Goal: Information Seeking & Learning: Learn about a topic

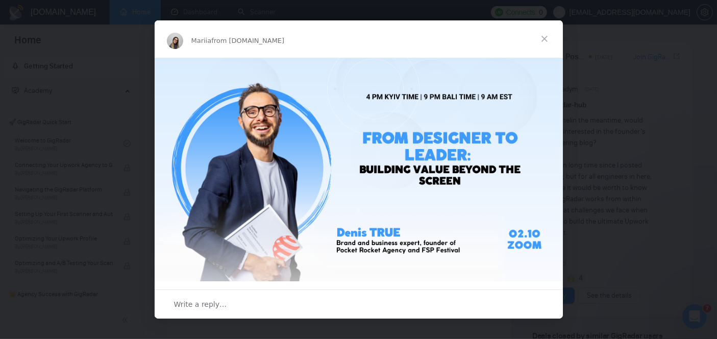
click at [537, 44] on span "Close" at bounding box center [544, 38] width 37 height 37
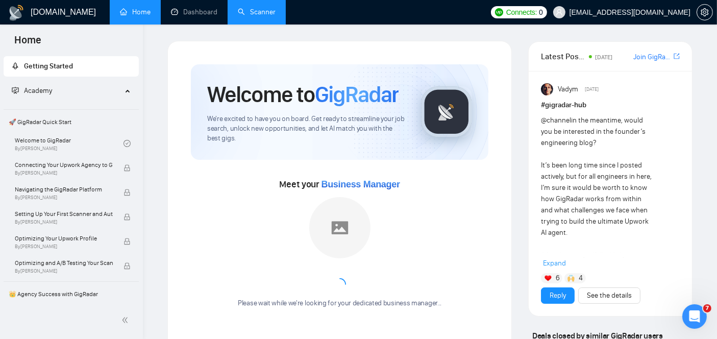
click at [257, 16] on link "Scanner" at bounding box center [257, 12] width 38 height 9
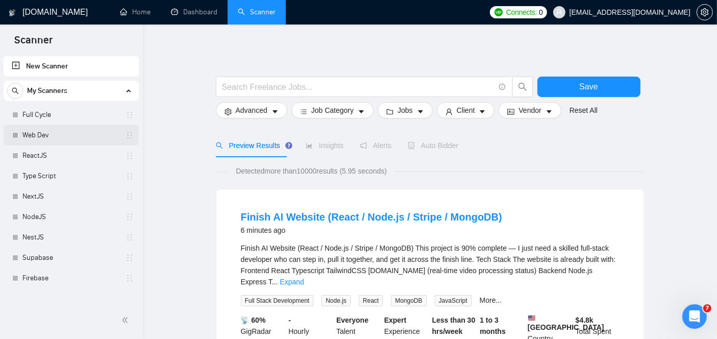
click at [53, 128] on link "Web Dev" at bounding box center [70, 135] width 97 height 20
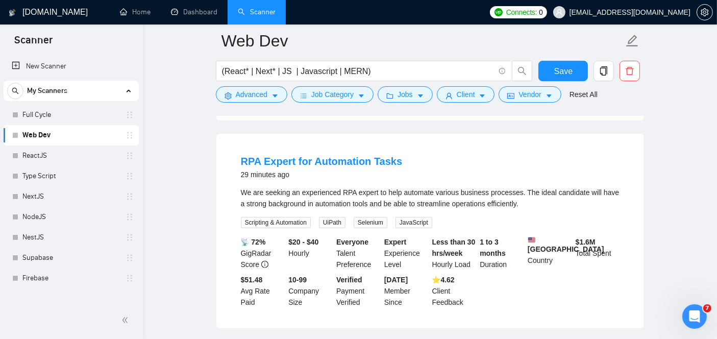
scroll to position [309, 0]
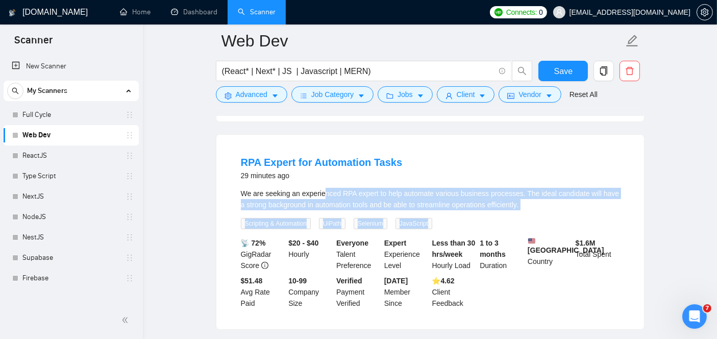
drag, startPoint x: 521, startPoint y: 200, endPoint x: 321, endPoint y: 180, distance: 201.6
click at [321, 188] on div "We are seeking an experienced RPA expert to help automate various business proc…" at bounding box center [430, 208] width 379 height 41
click at [519, 191] on div "We are seeking an experienced RPA expert to help automate various business proc…" at bounding box center [430, 199] width 379 height 22
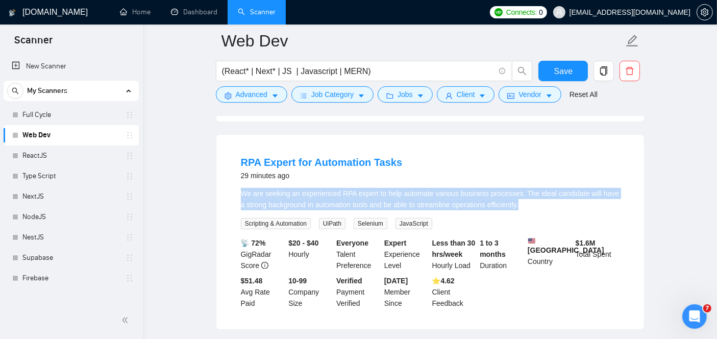
drag, startPoint x: 519, startPoint y: 191, endPoint x: 241, endPoint y: 182, distance: 278.2
click at [241, 188] on div "We are seeking an experienced RPA expert to help automate various business proc…" at bounding box center [430, 199] width 379 height 22
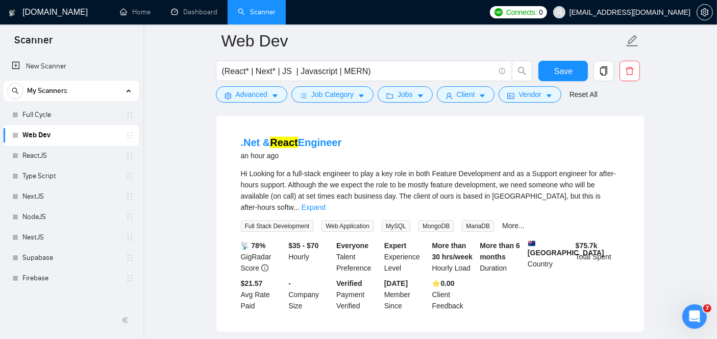
scroll to position [538, 0]
click at [325, 202] on link "Expand" at bounding box center [313, 206] width 24 height 8
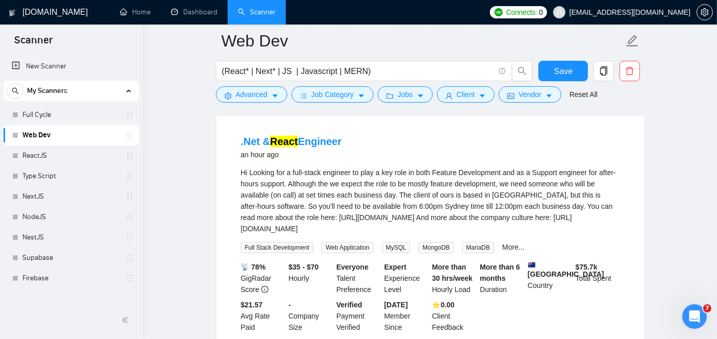
scroll to position [557, 0]
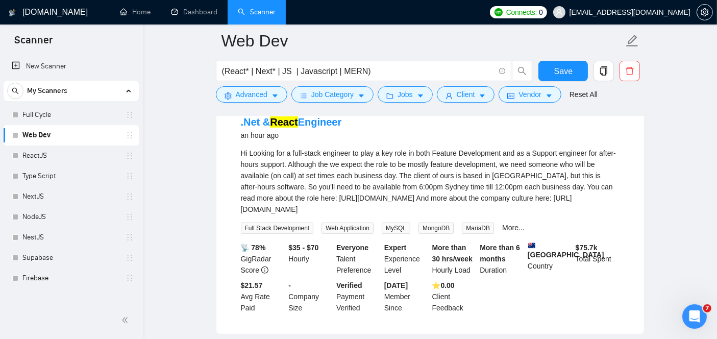
drag, startPoint x: 459, startPoint y: 212, endPoint x: 231, endPoint y: 142, distance: 238.5
click at [231, 142] on li ".Net & React Engineer an hour ago Hi Looking for a full-stack engineer to play …" at bounding box center [430, 214] width 403 height 215
copy div "Hi Looking for a full-stack engineer to play a key role in both Feature Develop…"
click at [231, 142] on li ".Net & React Engineer an hour ago Hi Looking for a full-stack engineer to play …" at bounding box center [430, 214] width 403 height 215
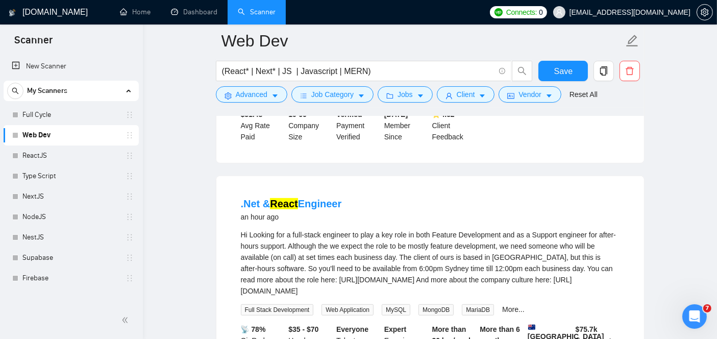
scroll to position [475, 0]
click at [316, 202] on link ".Net & React Engineer" at bounding box center [291, 203] width 101 height 11
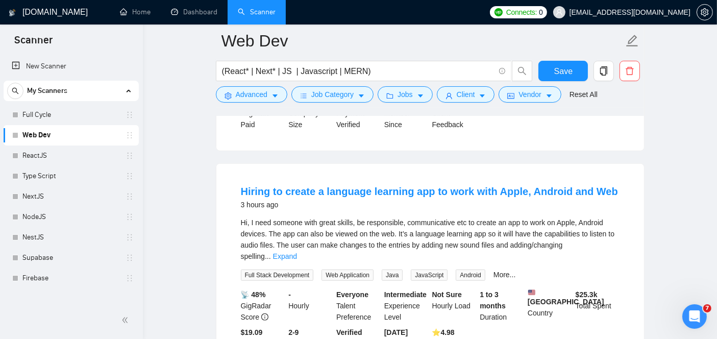
scroll to position [741, 0]
click at [297, 252] on link "Expand" at bounding box center [285, 256] width 24 height 8
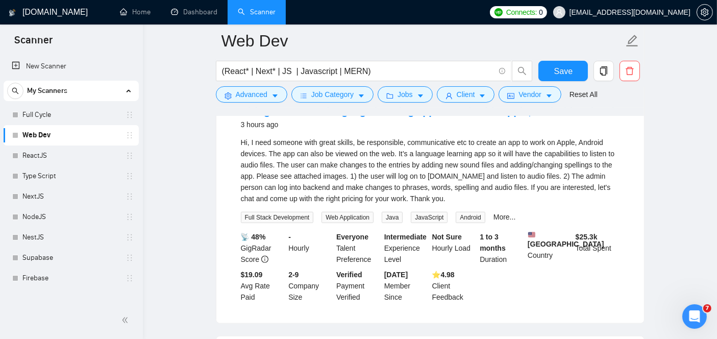
scroll to position [820, 0]
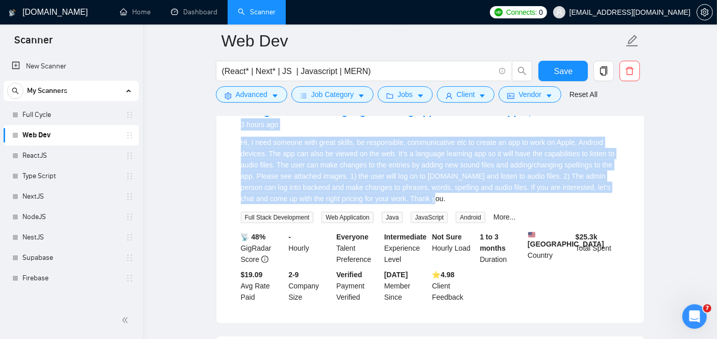
drag, startPoint x: 424, startPoint y: 203, endPoint x: 235, endPoint y: 137, distance: 201.0
click at [235, 137] on li "Hiring to create a language learning app to work with Apple, Android and Web 3 …" at bounding box center [430, 203] width 403 height 215
drag, startPoint x: 234, startPoint y: 139, endPoint x: 439, endPoint y: 205, distance: 214.9
click at [439, 205] on li "Hiring to create a language learning app to work with Apple, Android and Web 3 …" at bounding box center [430, 203] width 403 height 215
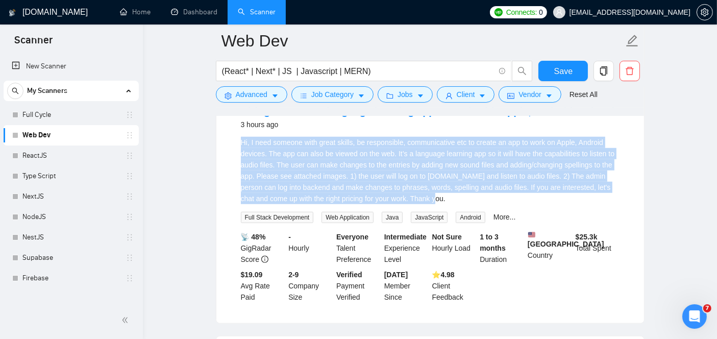
copy div "Hi, I need someone with great skills, be responsible, communicative etc to crea…"
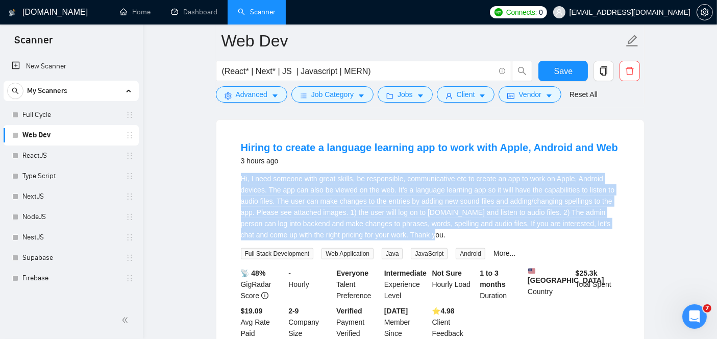
scroll to position [783, 0]
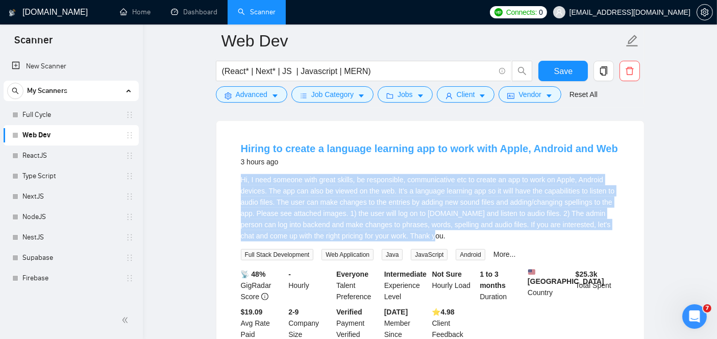
click at [275, 149] on link "Hiring to create a language learning app to work with Apple, Android and Web" at bounding box center [429, 148] width 377 height 11
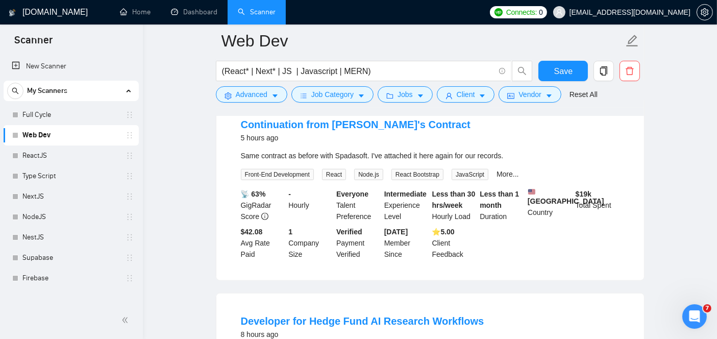
scroll to position [1062, 0]
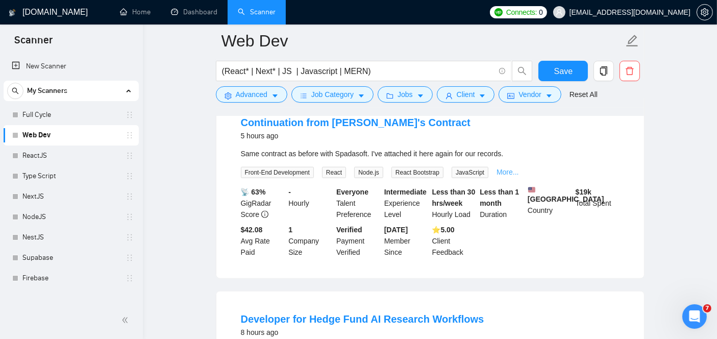
click at [506, 176] on link "More..." at bounding box center [507, 172] width 22 height 8
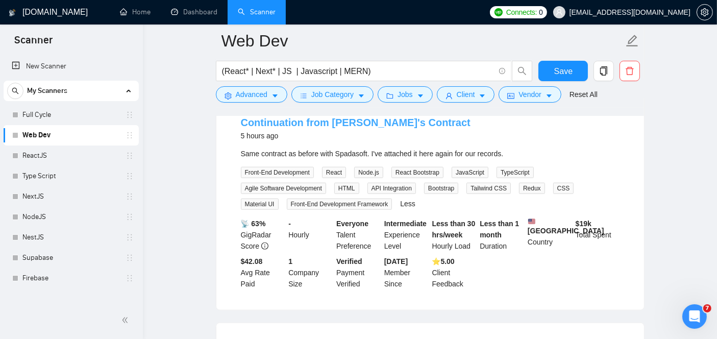
click at [359, 128] on link "Continuation from [PERSON_NAME]'s Contract" at bounding box center [356, 122] width 230 height 11
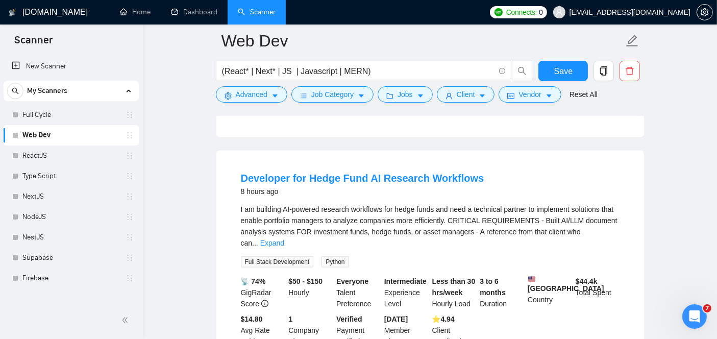
scroll to position [1267, 0]
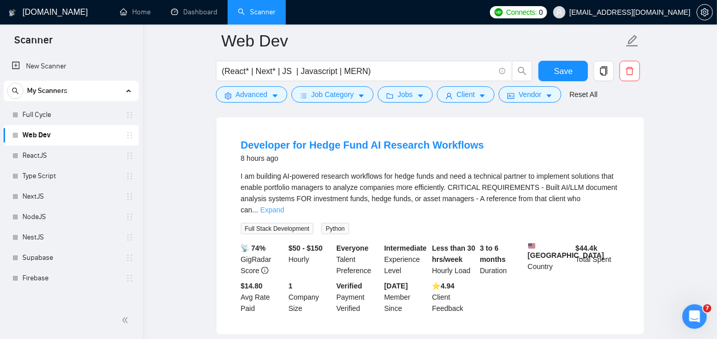
click at [284, 214] on link "Expand" at bounding box center [272, 210] width 24 height 8
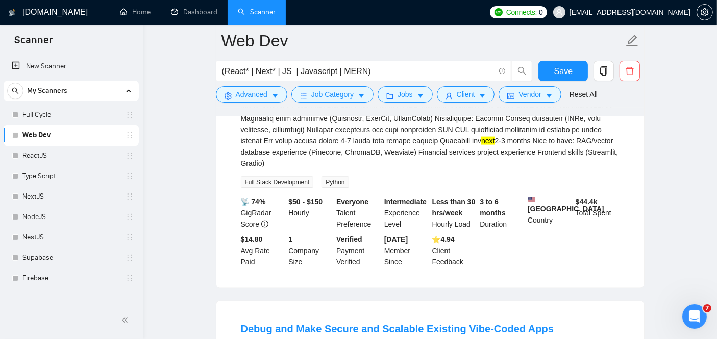
scroll to position [1427, 0]
drag, startPoint x: 608, startPoint y: 168, endPoint x: 229, endPoint y: 58, distance: 394.7
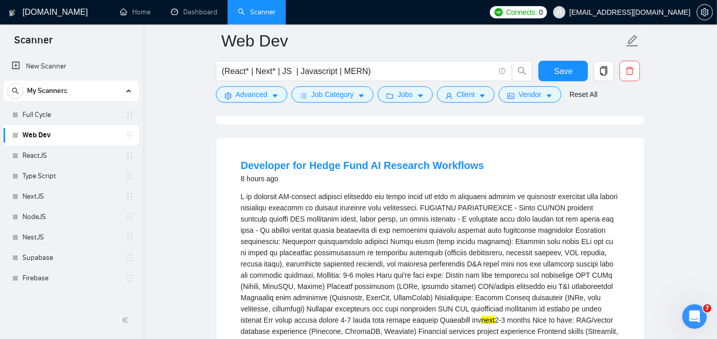
scroll to position [1246, 0]
click at [230, 193] on li "Developer for Hedge Fund AI Research Workflows 8 hours ago next 2-3 months Nice…" at bounding box center [430, 302] width 403 height 305
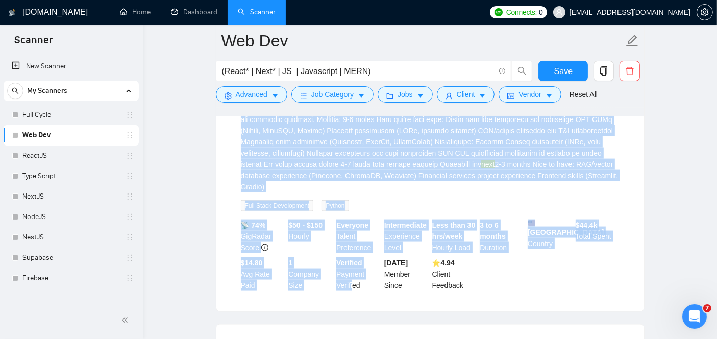
scroll to position [1405, 0]
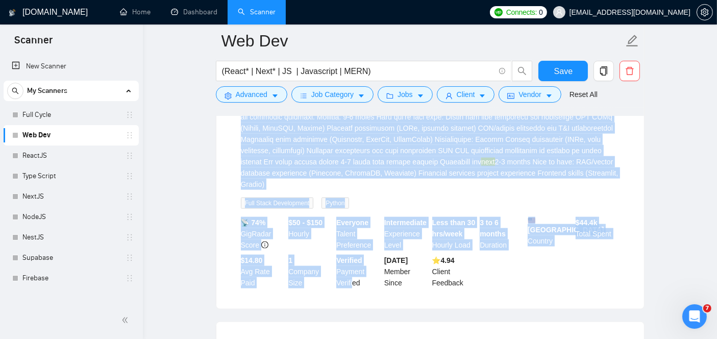
drag, startPoint x: 225, startPoint y: 210, endPoint x: 655, endPoint y: 194, distance: 429.8
copy div "I am building AI-powered research workflows for hedge funds and need a technica…"
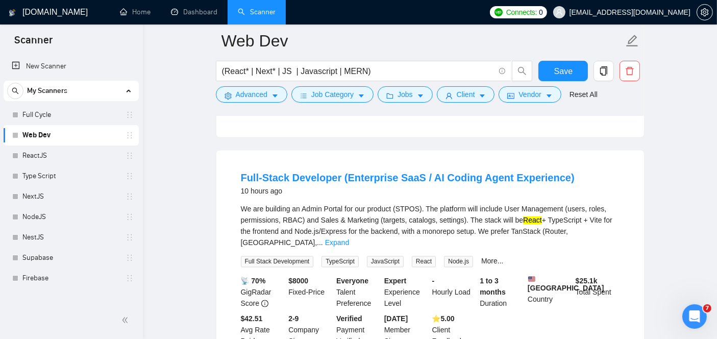
scroll to position [1797, 0]
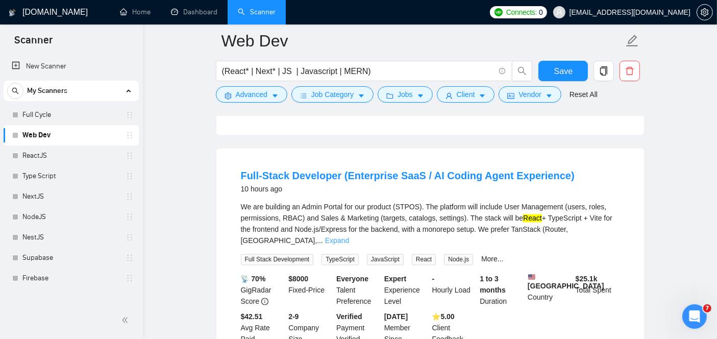
click at [349, 239] on link "Expand" at bounding box center [337, 241] width 24 height 8
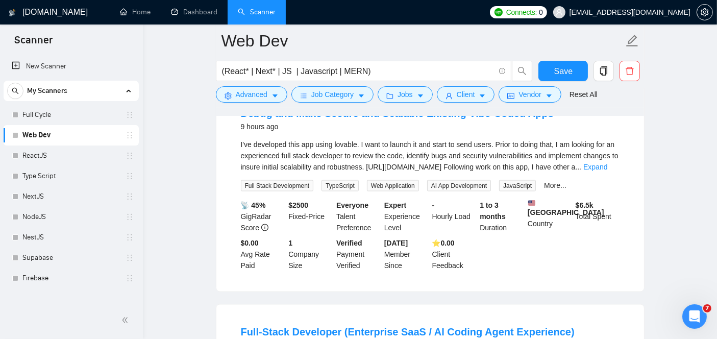
scroll to position [1638, 0]
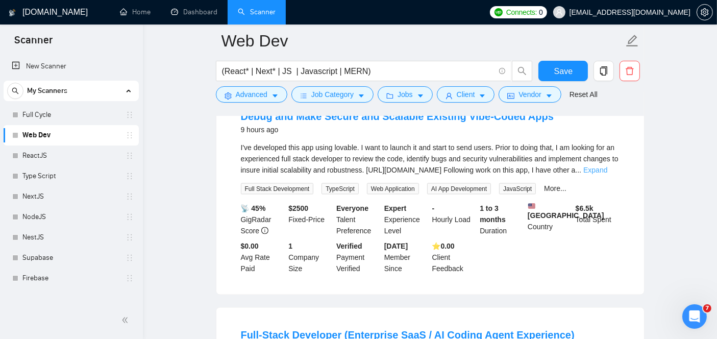
click at [607, 174] on link "Expand" at bounding box center [595, 170] width 24 height 8
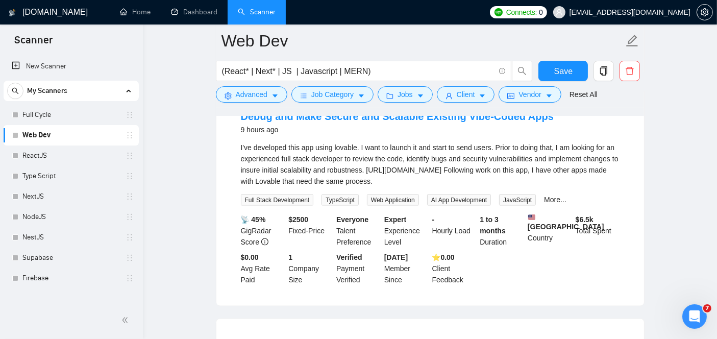
drag, startPoint x: 388, startPoint y: 191, endPoint x: 234, endPoint y: 159, distance: 157.0
click at [234, 159] on li "Debug and Make Secure and Scalable Existing Vibe-Coded Apps 9 hours ago I've de…" at bounding box center [430, 197] width 403 height 192
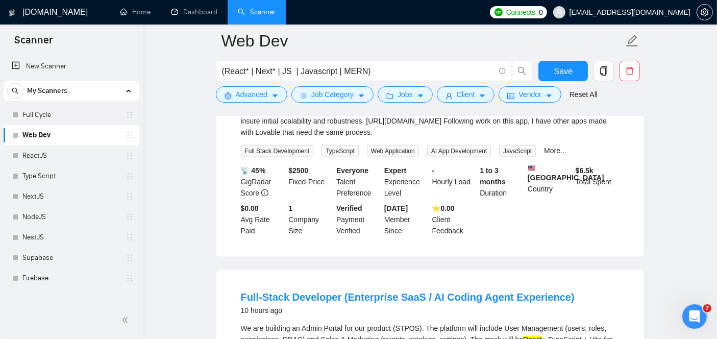
scroll to position [1676, 0]
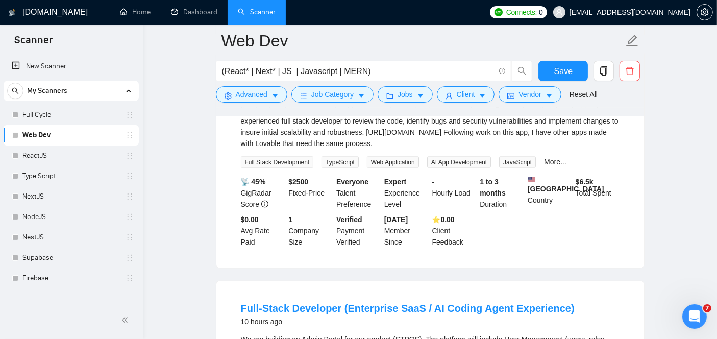
click at [372, 149] on div "I've developed this app using lovable. I want to launch it and start to send us…" at bounding box center [430, 126] width 379 height 45
drag, startPoint x: 372, startPoint y: 155, endPoint x: 239, endPoint y: 124, distance: 136.0
click at [239, 124] on li "Debug and Make Secure and Scalable Existing Vibe-Coded Apps 9 hours ago I've de…" at bounding box center [430, 159] width 403 height 192
copy div "I've developed this app using lovable. I want to launch it and start to send us…"
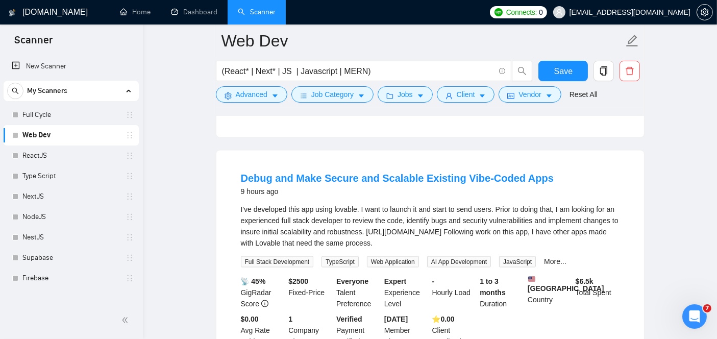
scroll to position [1576, 0]
click at [371, 184] on link "Debug and Make Secure and Scalable Existing Vibe-Coded Apps" at bounding box center [397, 178] width 313 height 11
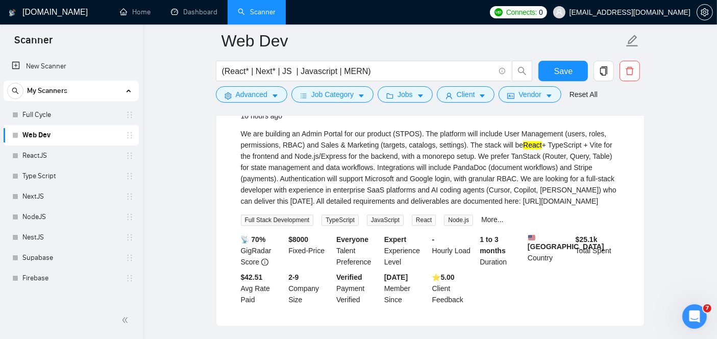
scroll to position [1862, 0]
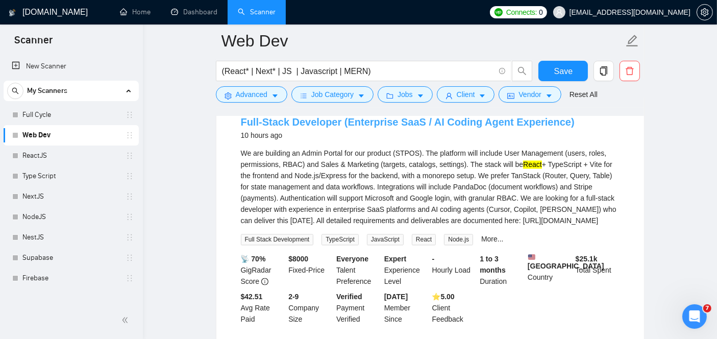
click at [270, 128] on link "Full-Stack Developer (Enterprise SaaS / AI Coding Agent Experience)" at bounding box center [408, 122] width 334 height 11
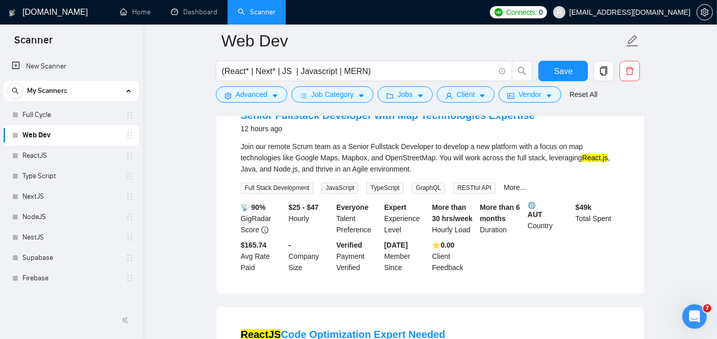
scroll to position [2141, 0]
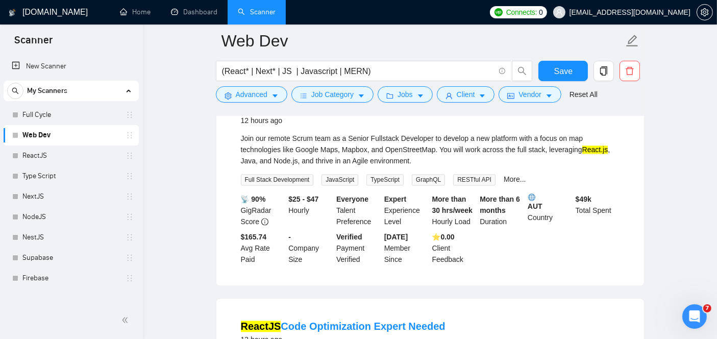
click at [359, 113] on link "Senior Fullstack Developer with Map Technologies Expertise" at bounding box center [388, 107] width 294 height 11
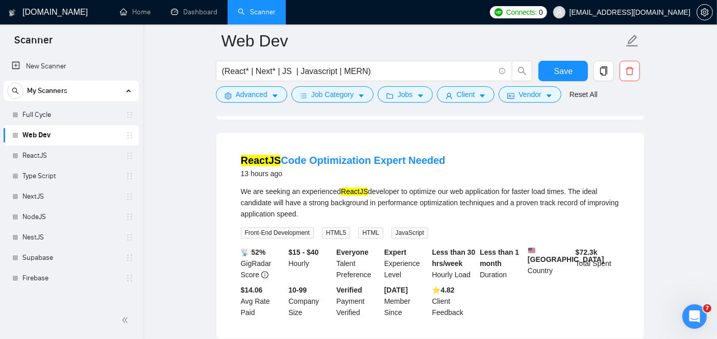
scroll to position [2307, 0]
click at [290, 165] on link "ReactJS Code Optimization Expert Needed" at bounding box center [343, 159] width 205 height 11
click at [128, 81] on div "My Scanners" at bounding box center [71, 91] width 128 height 20
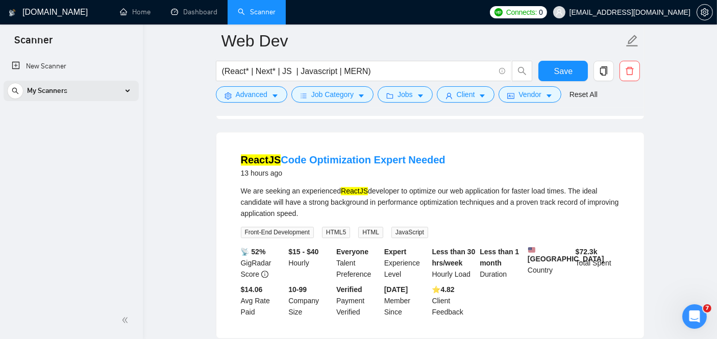
click at [123, 89] on div "My Scanners" at bounding box center [71, 91] width 128 height 20
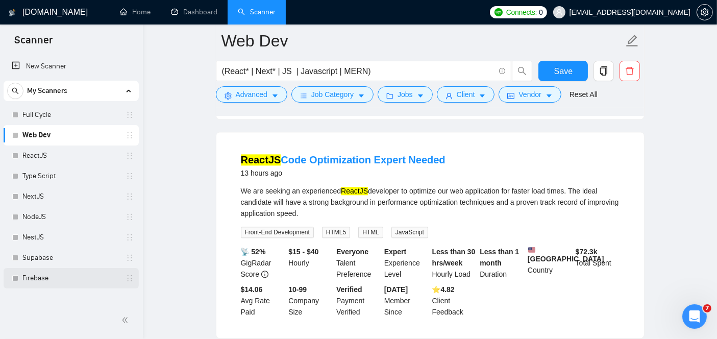
click at [49, 279] on link "Firebase" at bounding box center [70, 278] width 97 height 20
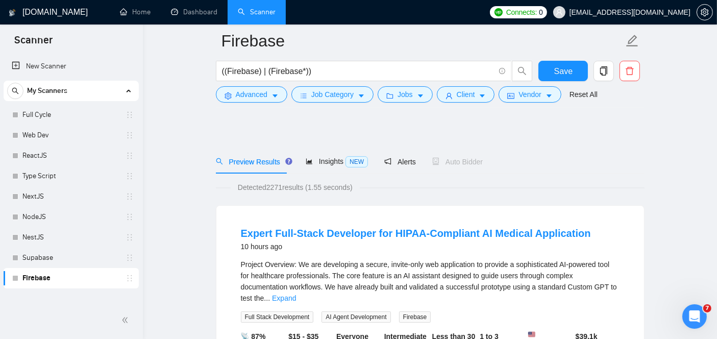
scroll to position [58, 0]
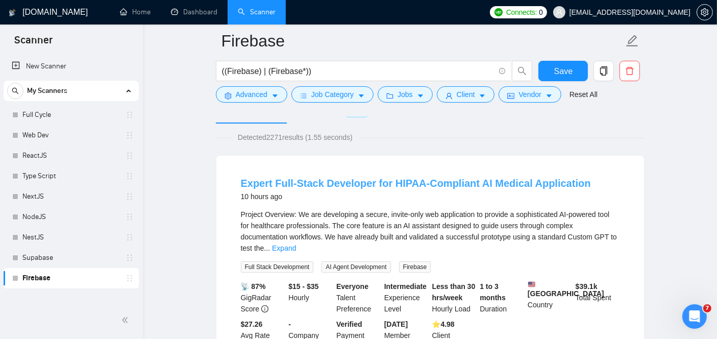
click at [336, 181] on link "Expert Full-Stack Developer for HIPAA-Compliant AI Medical Application" at bounding box center [416, 183] width 350 height 11
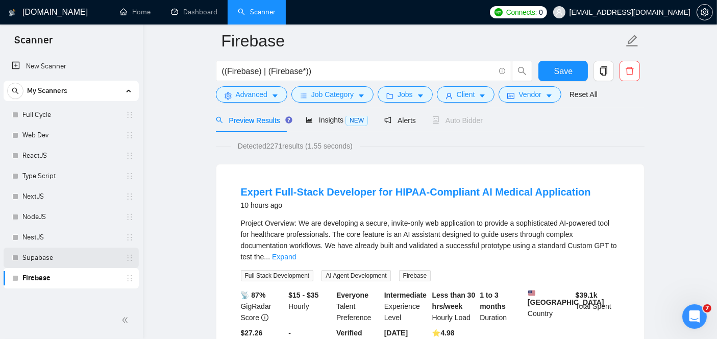
scroll to position [42, 0]
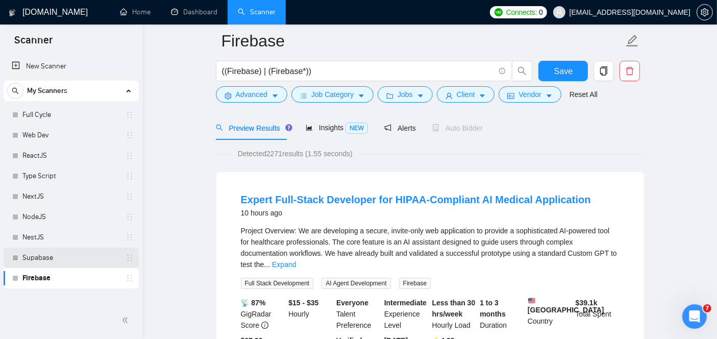
click at [79, 258] on link "Supabase" at bounding box center [70, 257] width 97 height 20
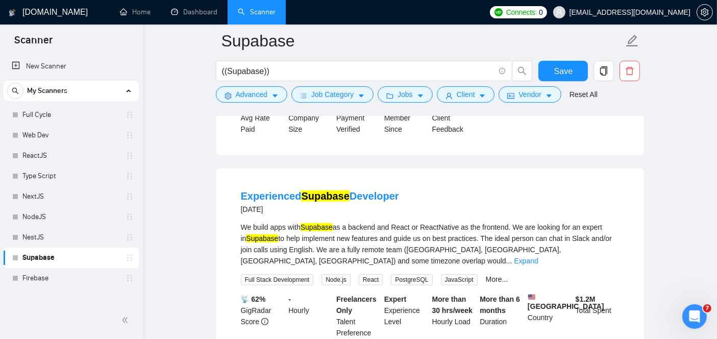
scroll to position [507, 0]
click at [315, 189] on mark "Supabase" at bounding box center [325, 194] width 48 height 11
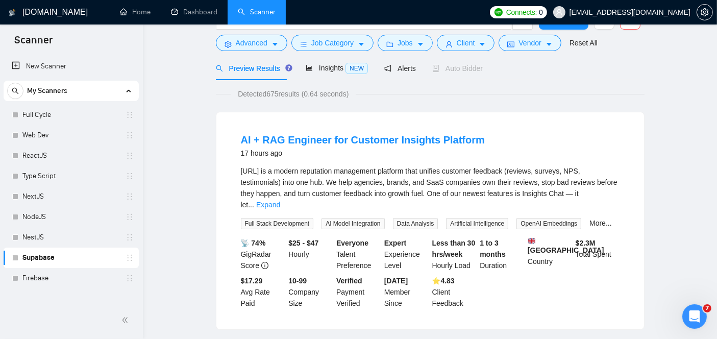
scroll to position [0, 0]
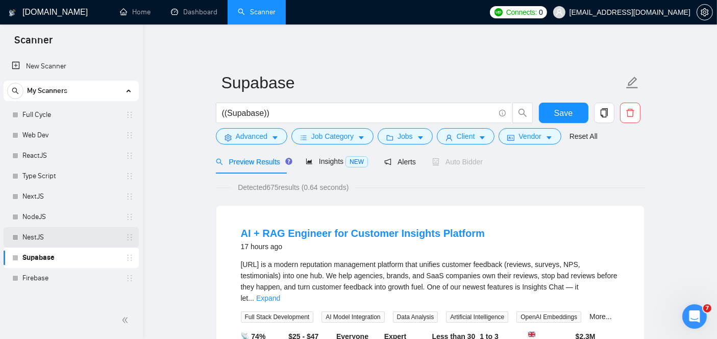
click at [62, 237] on link "NestJS" at bounding box center [70, 237] width 97 height 20
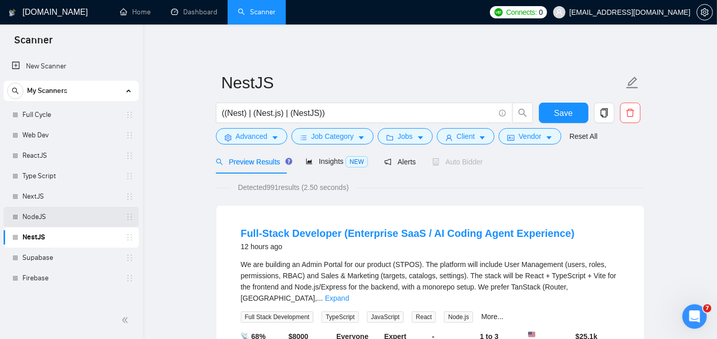
click at [45, 213] on link "NodeJS" at bounding box center [70, 217] width 97 height 20
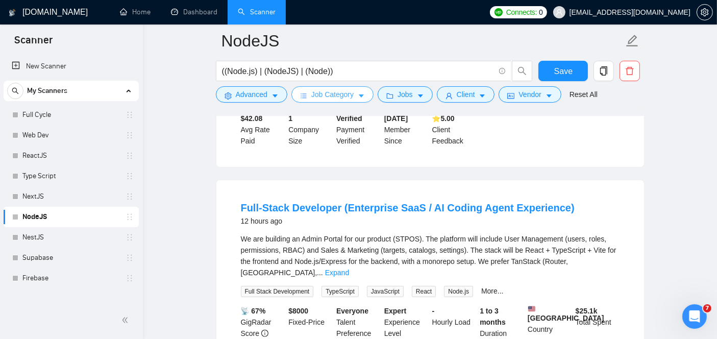
scroll to position [253, 0]
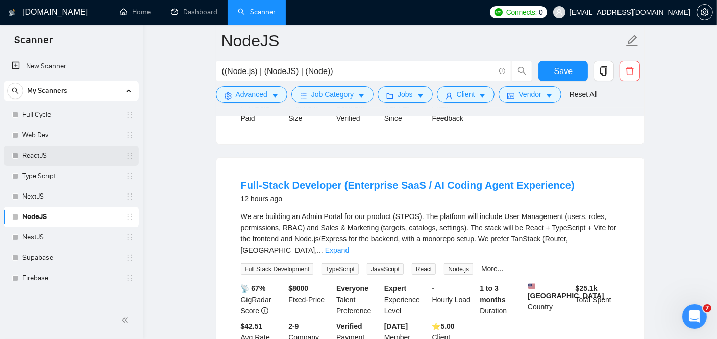
click at [104, 150] on link "ReactJS" at bounding box center [70, 155] width 97 height 20
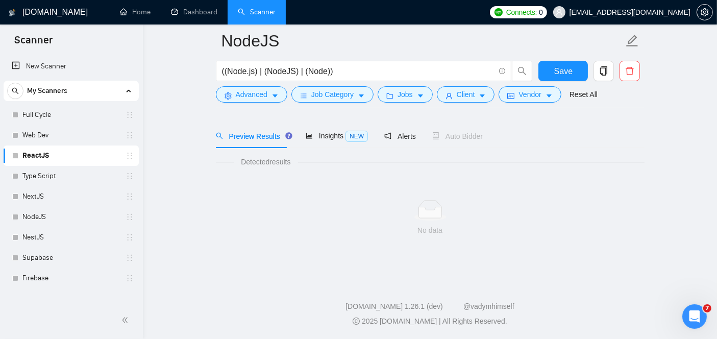
scroll to position [33, 0]
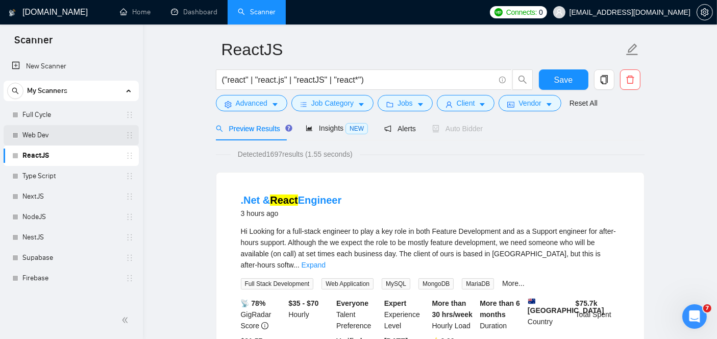
click at [81, 136] on link "Web Dev" at bounding box center [70, 135] width 97 height 20
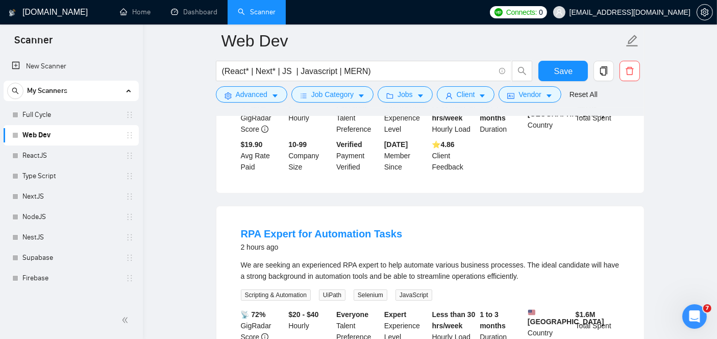
scroll to position [239, 0]
